Goal: Task Accomplishment & Management: Use online tool/utility

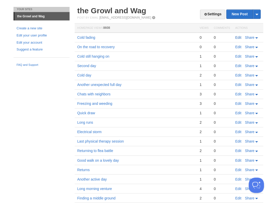
click at [237, 37] on link "Edit" at bounding box center [238, 37] width 6 height 4
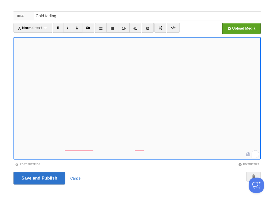
scroll to position [12, 0]
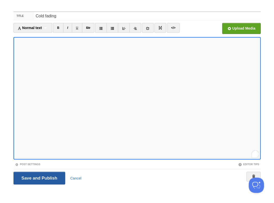
click at [39, 177] on input "Save and Publish" at bounding box center [39, 177] width 52 height 13
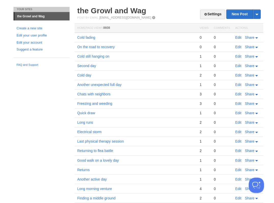
click at [236, 37] on link "Edit" at bounding box center [238, 37] width 6 height 4
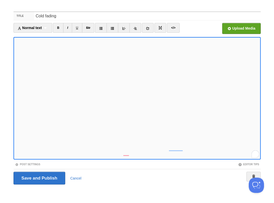
scroll to position [26, 0]
click at [39, 177] on input "Save and Publish" at bounding box center [39, 177] width 52 height 13
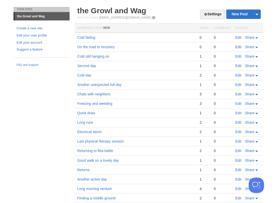
click at [237, 47] on link "Edit" at bounding box center [238, 47] width 6 height 4
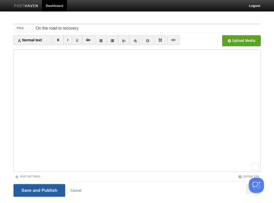
click at [52, 195] on input "Save and Publish" at bounding box center [39, 190] width 52 height 13
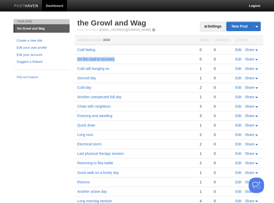
click at [239, 50] on link "Edit" at bounding box center [238, 50] width 6 height 4
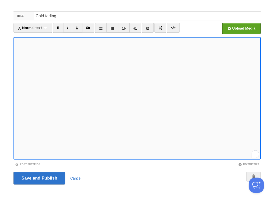
scroll to position [11, 0]
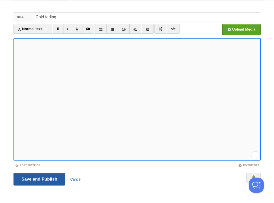
click at [39, 178] on input "Save and Publish" at bounding box center [39, 178] width 52 height 13
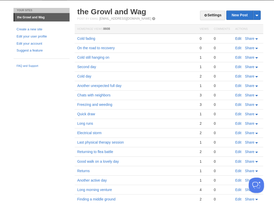
click at [236, 38] on link "Edit" at bounding box center [238, 38] width 6 height 4
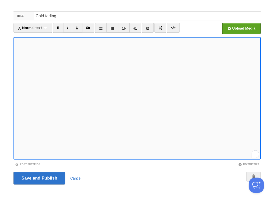
scroll to position [31, 0]
click at [39, 177] on input "Save and Publish" at bounding box center [39, 177] width 52 height 13
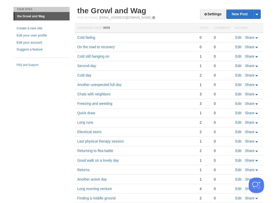
click at [238, 38] on link "Edit" at bounding box center [238, 37] width 6 height 4
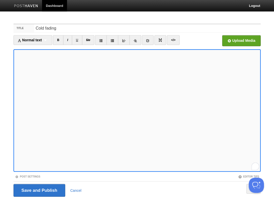
scroll to position [12, 0]
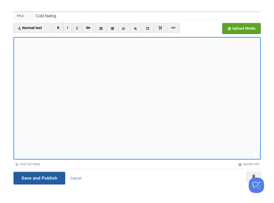
click at [39, 177] on input "Save and Publish" at bounding box center [39, 177] width 52 height 13
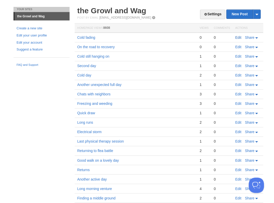
click at [238, 38] on link "Edit" at bounding box center [238, 37] width 6 height 4
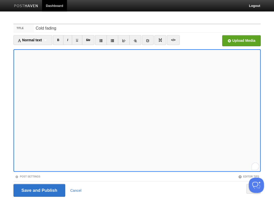
scroll to position [41, 0]
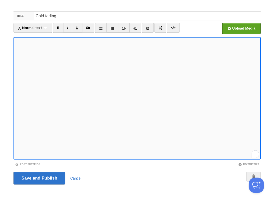
scroll to position [54, 0]
